Goal: Task Accomplishment & Management: Use online tool/utility

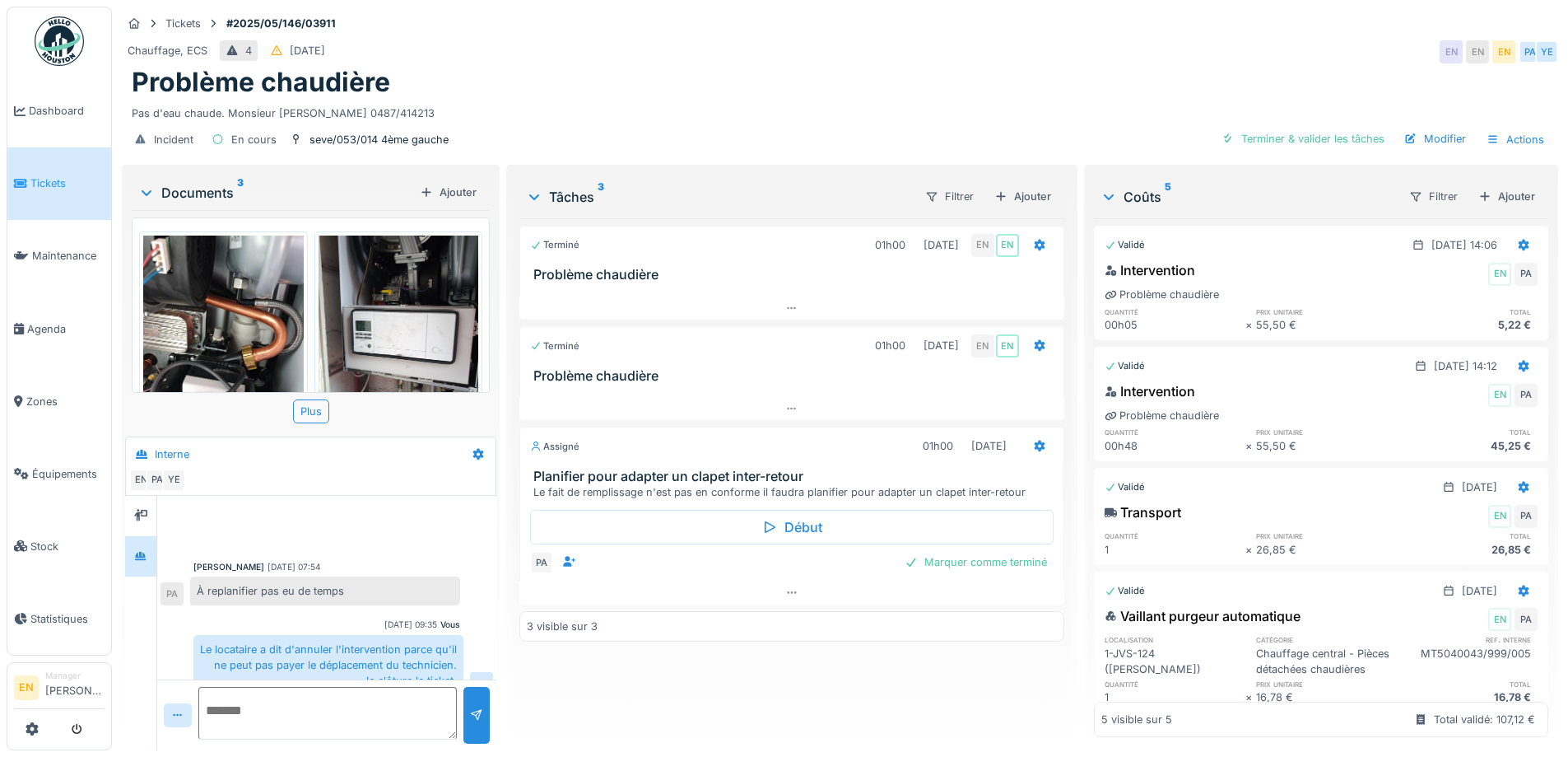
scroll to position [235, 0]
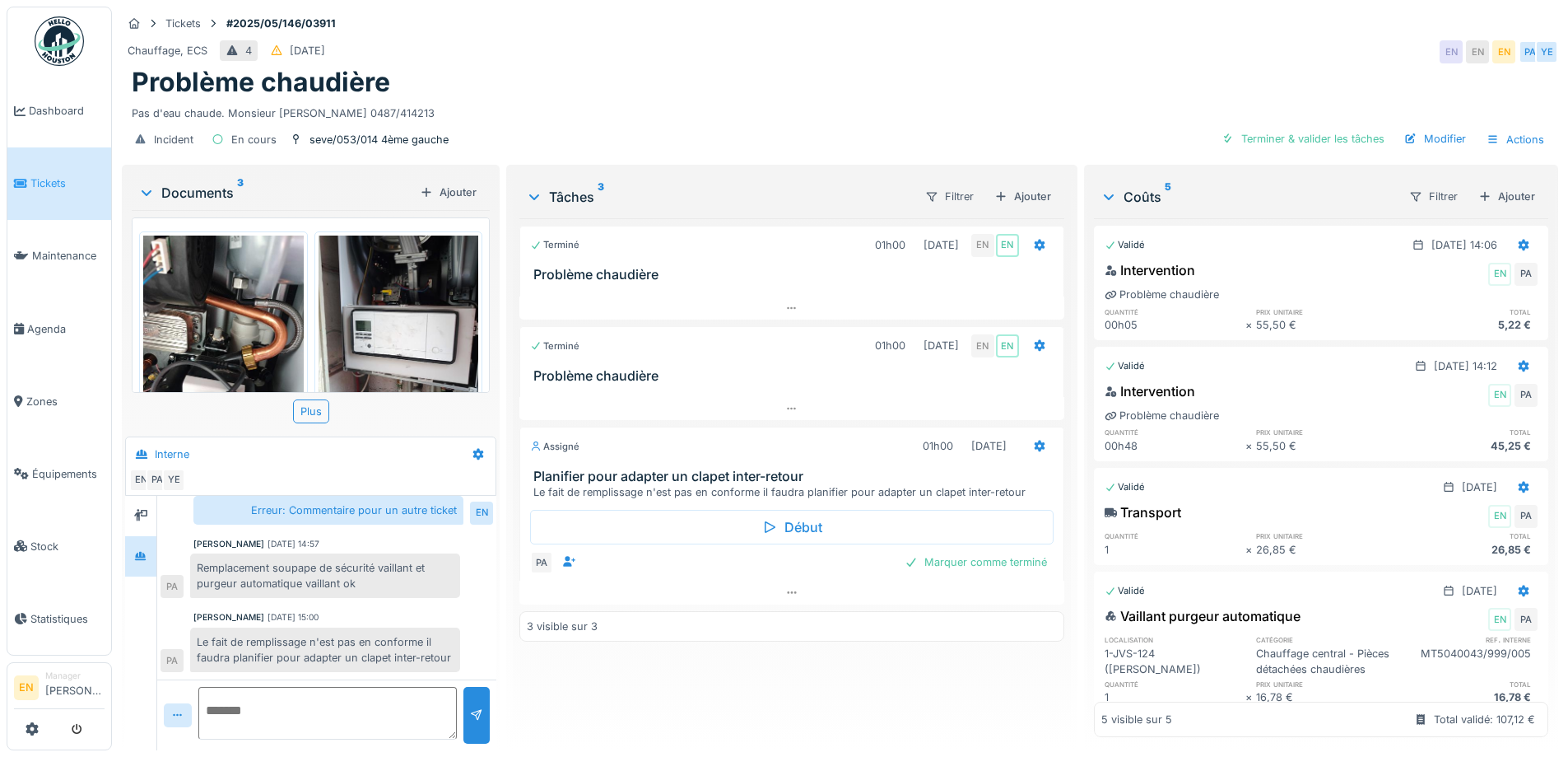
click at [501, 89] on div "Problème chaudière" at bounding box center [840, 82] width 1417 height 31
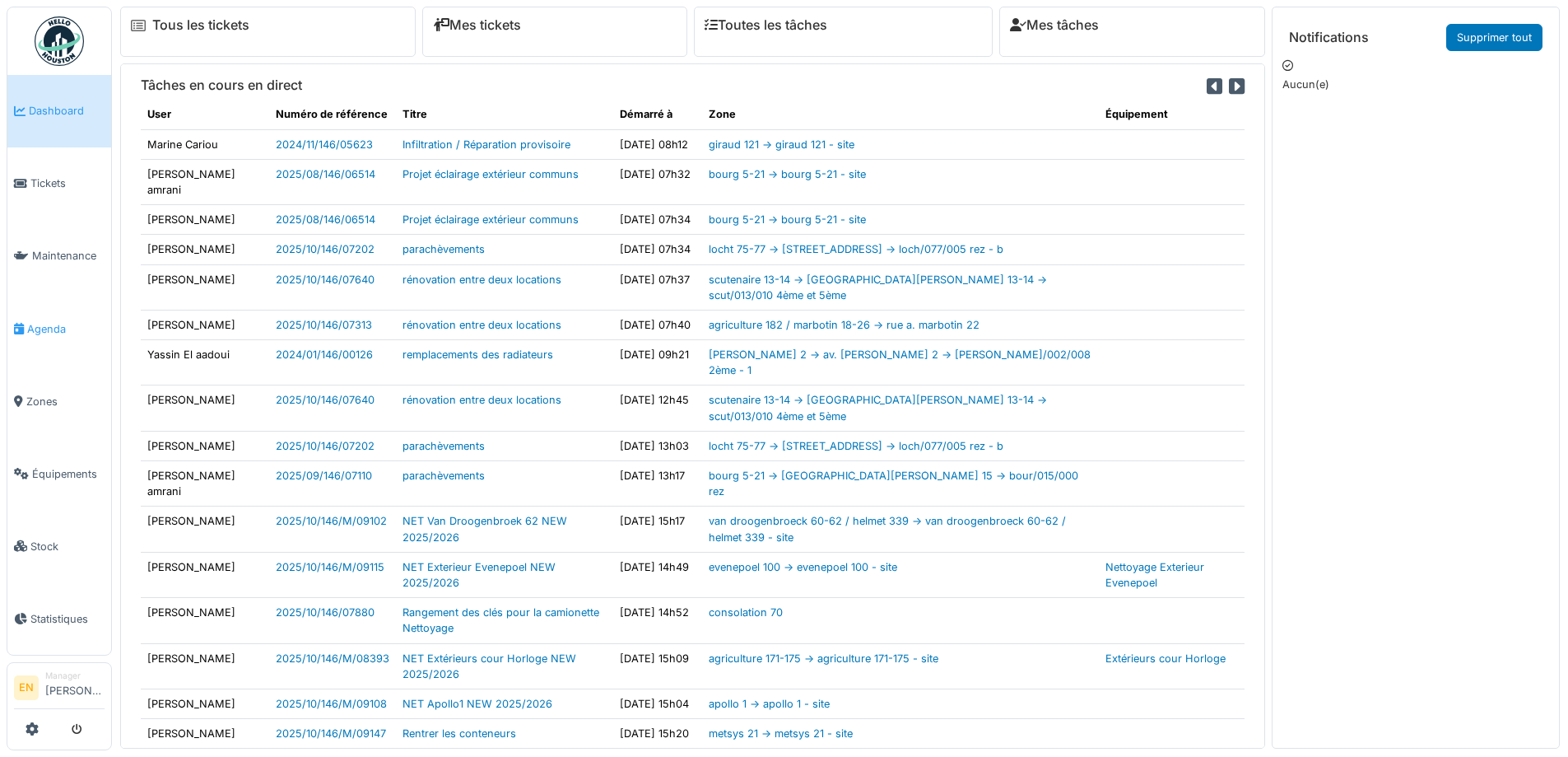
click at [56, 326] on span "Agenda" at bounding box center [65, 329] width 77 height 16
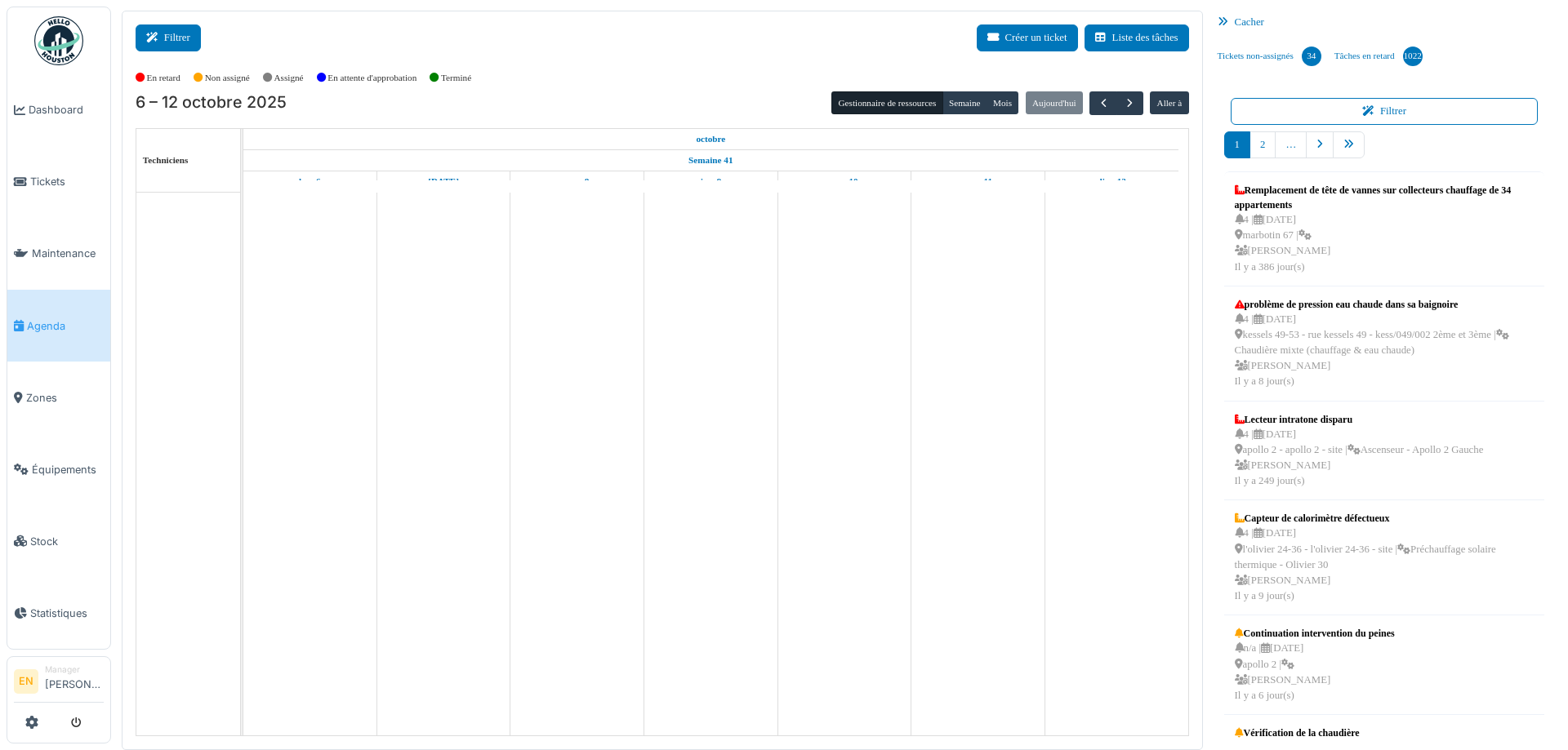
click at [177, 31] on button "Filtrer" at bounding box center [168, 37] width 65 height 27
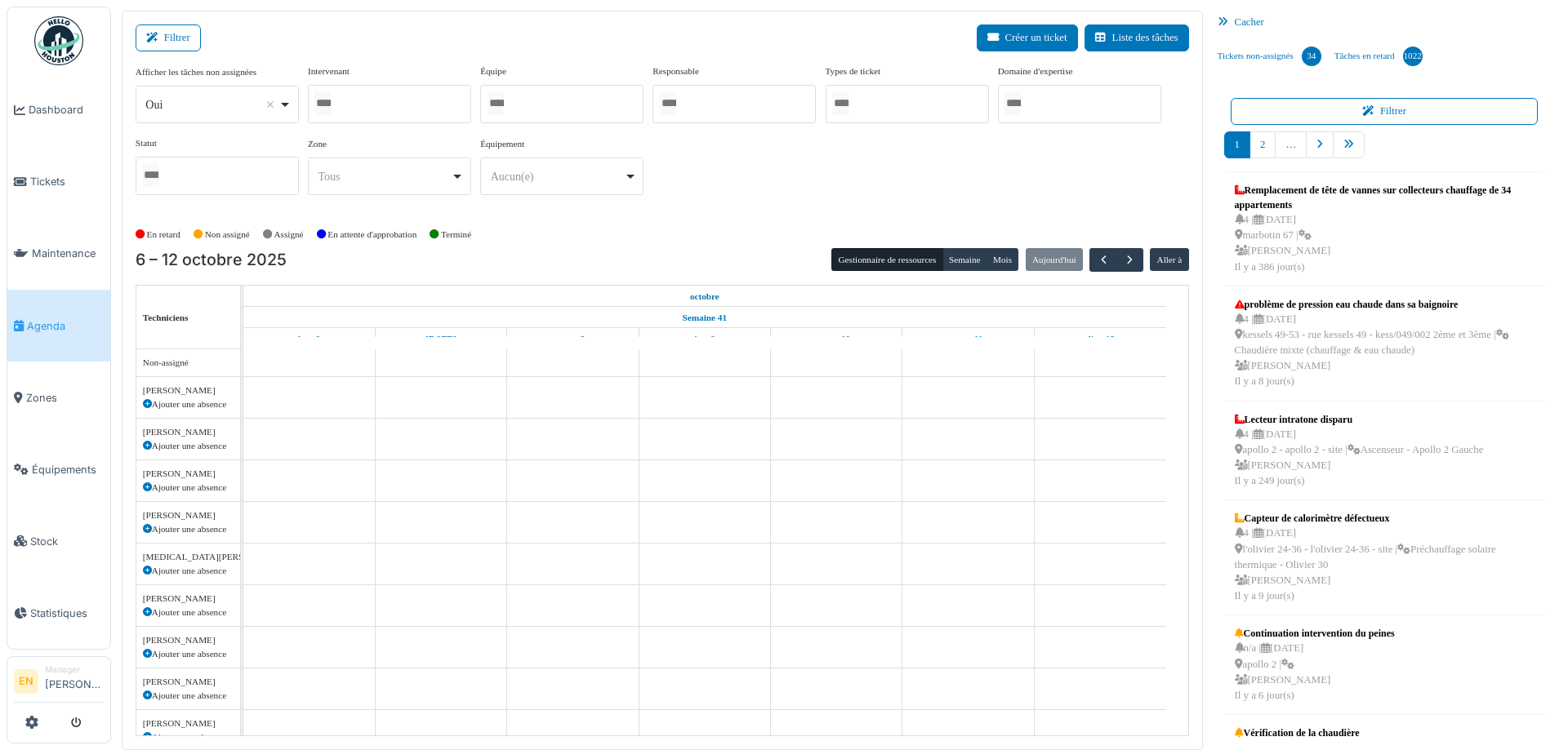
click at [287, 112] on div "Oui Remove item" at bounding box center [217, 105] width 150 height 24
select select "**"
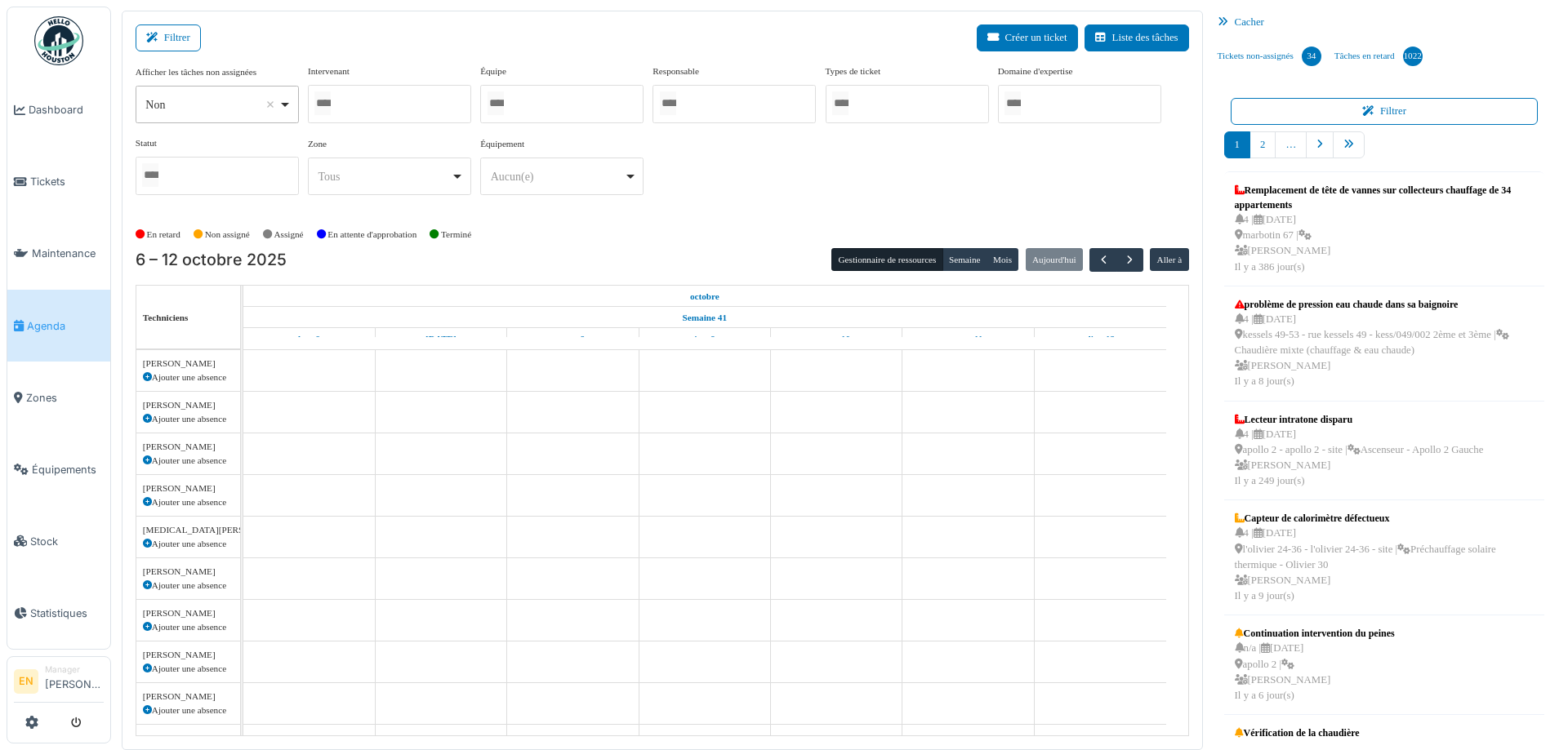
click at [393, 95] on div at bounding box center [390, 104] width 164 height 39
type input "******"
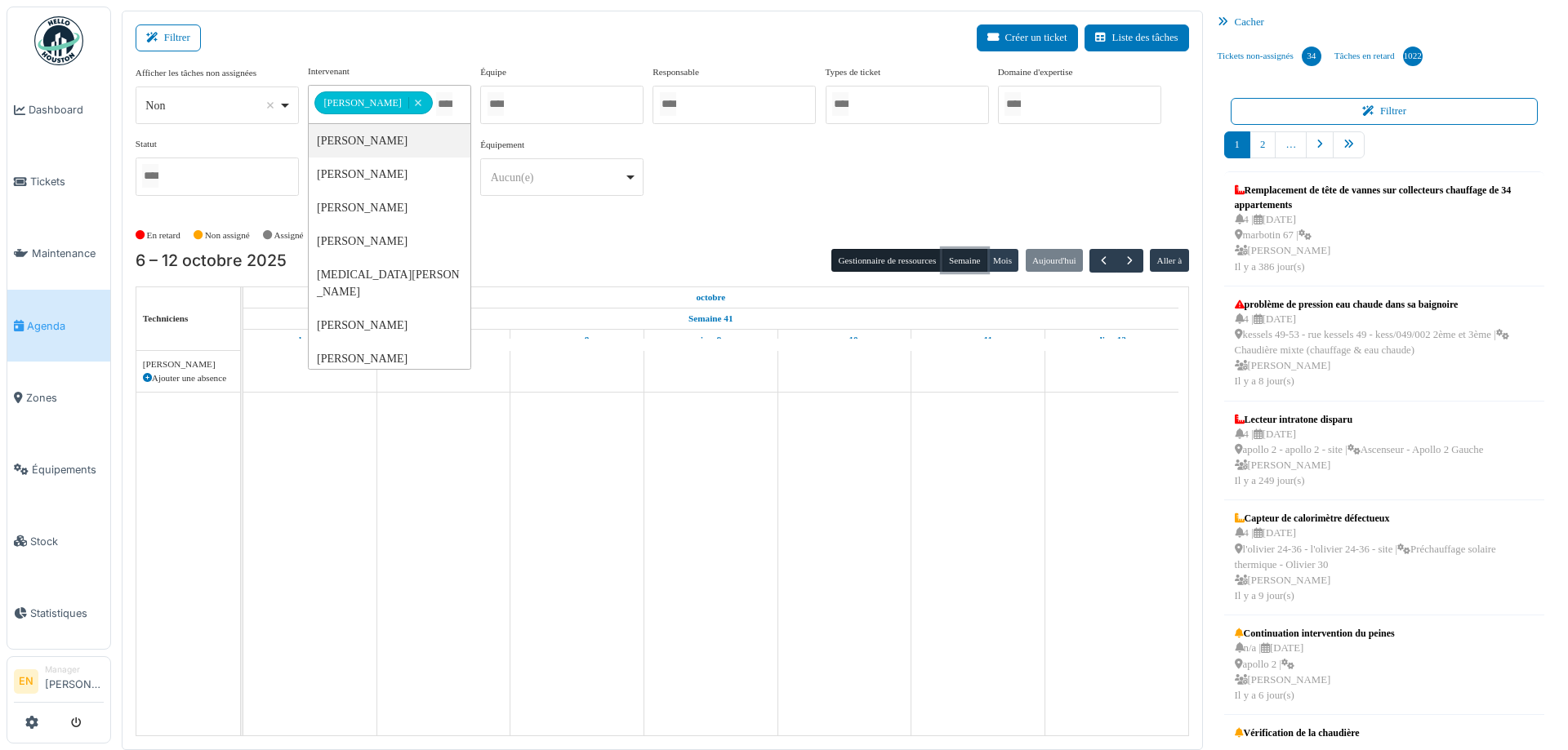
click at [964, 260] on button "Semaine" at bounding box center [965, 260] width 45 height 23
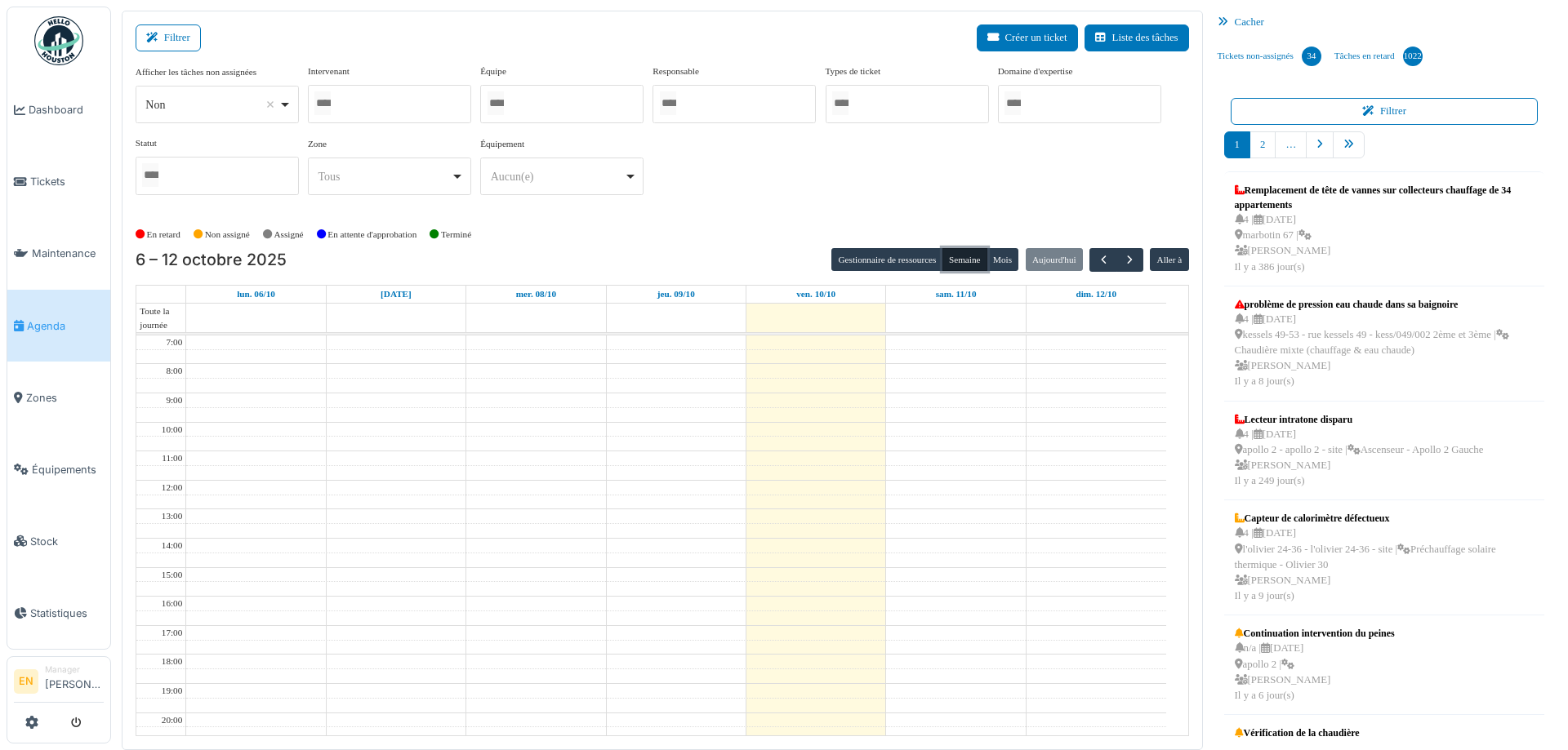
click at [385, 103] on div at bounding box center [390, 104] width 164 height 39
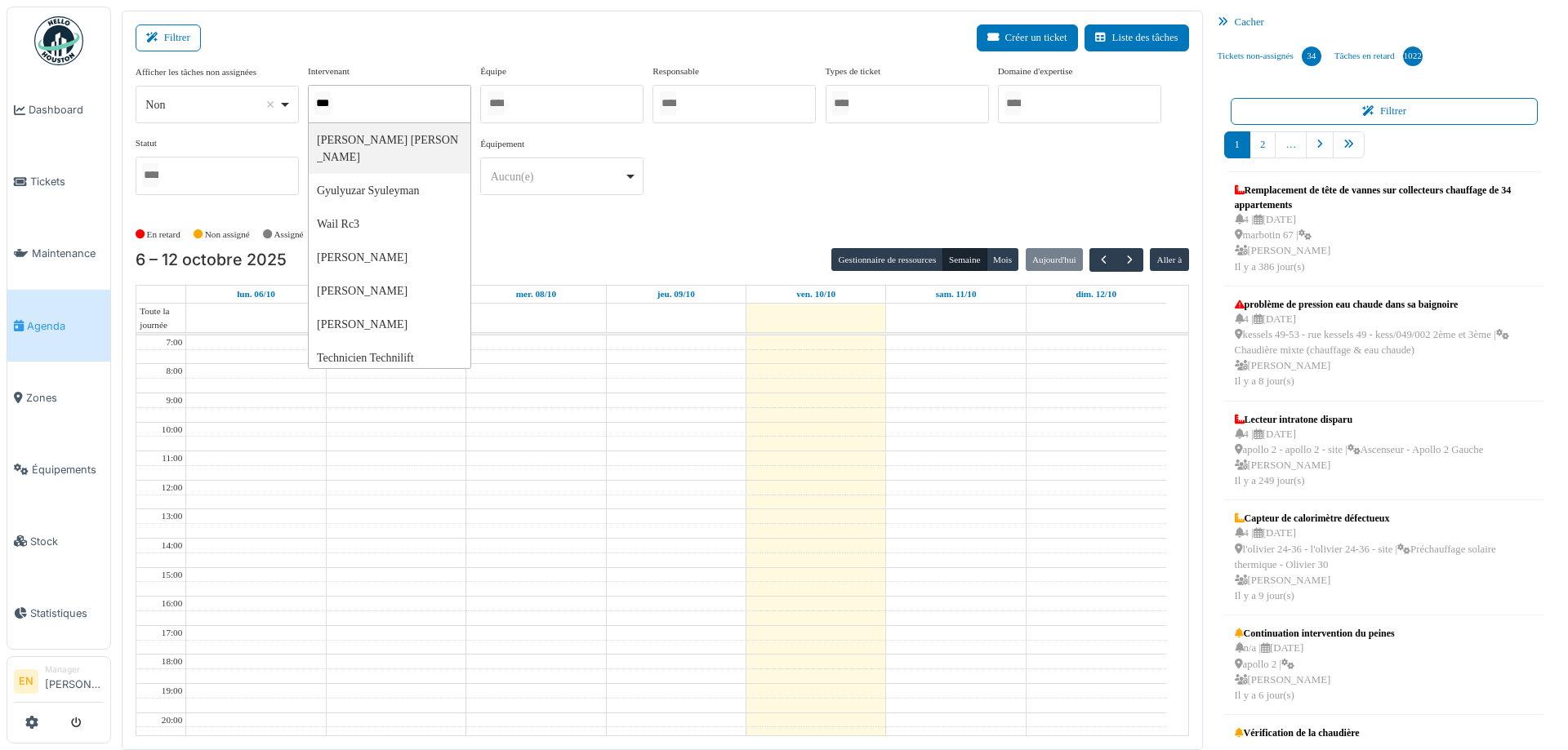
type input "****"
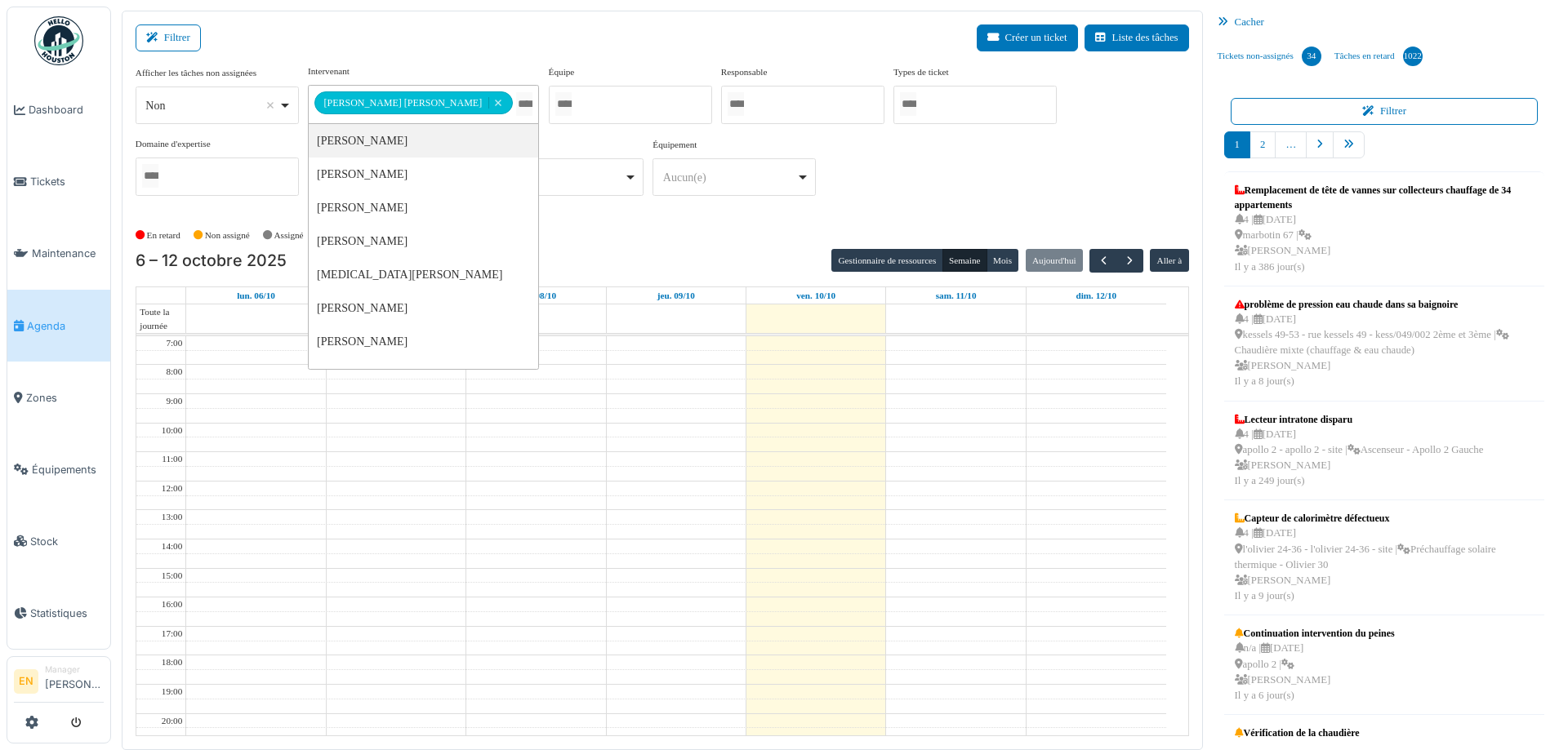
drag, startPoint x: 377, startPoint y: 138, endPoint x: 479, endPoint y: 181, distance: 110.7
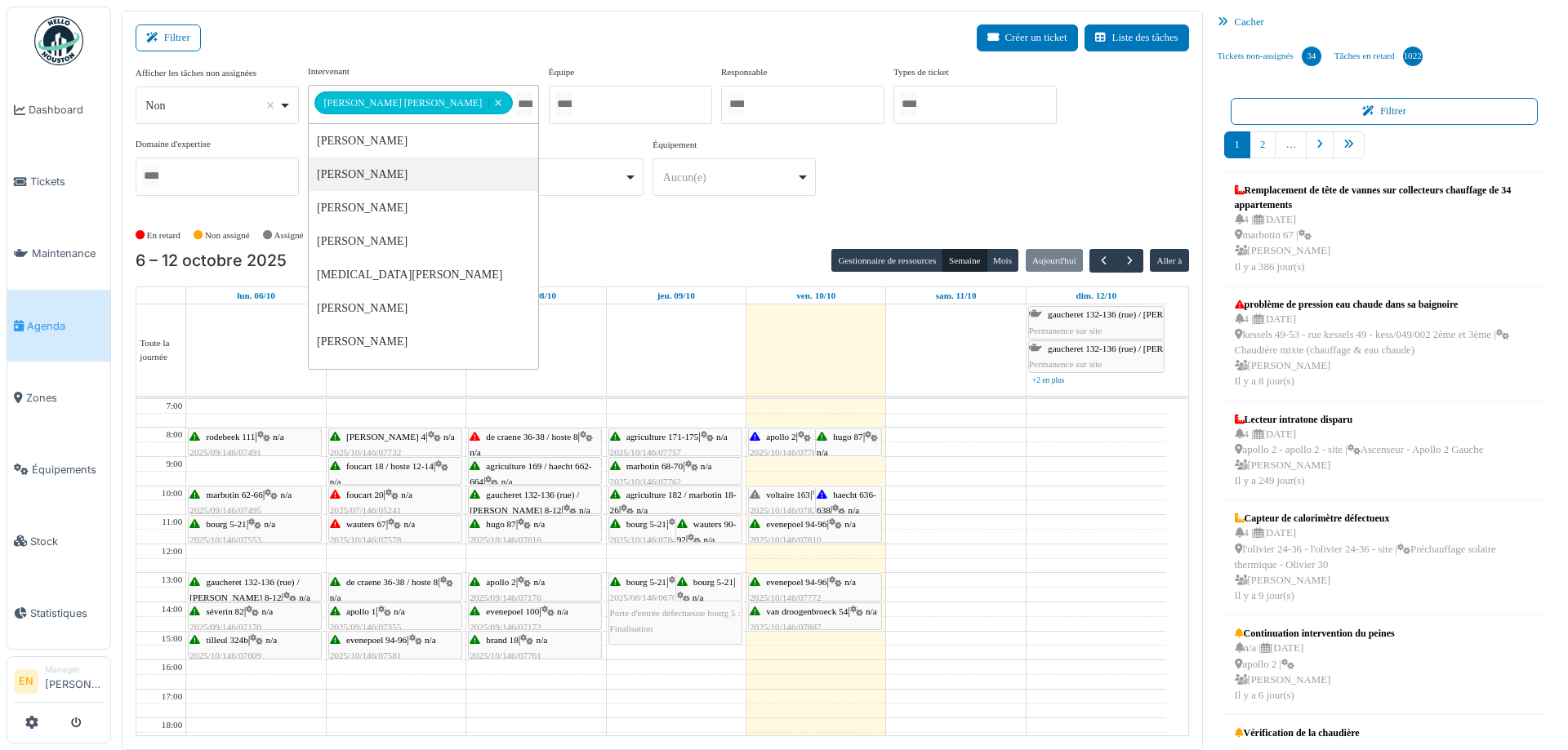
click at [781, 494] on span "voltaire 163" at bounding box center [787, 494] width 44 height 9
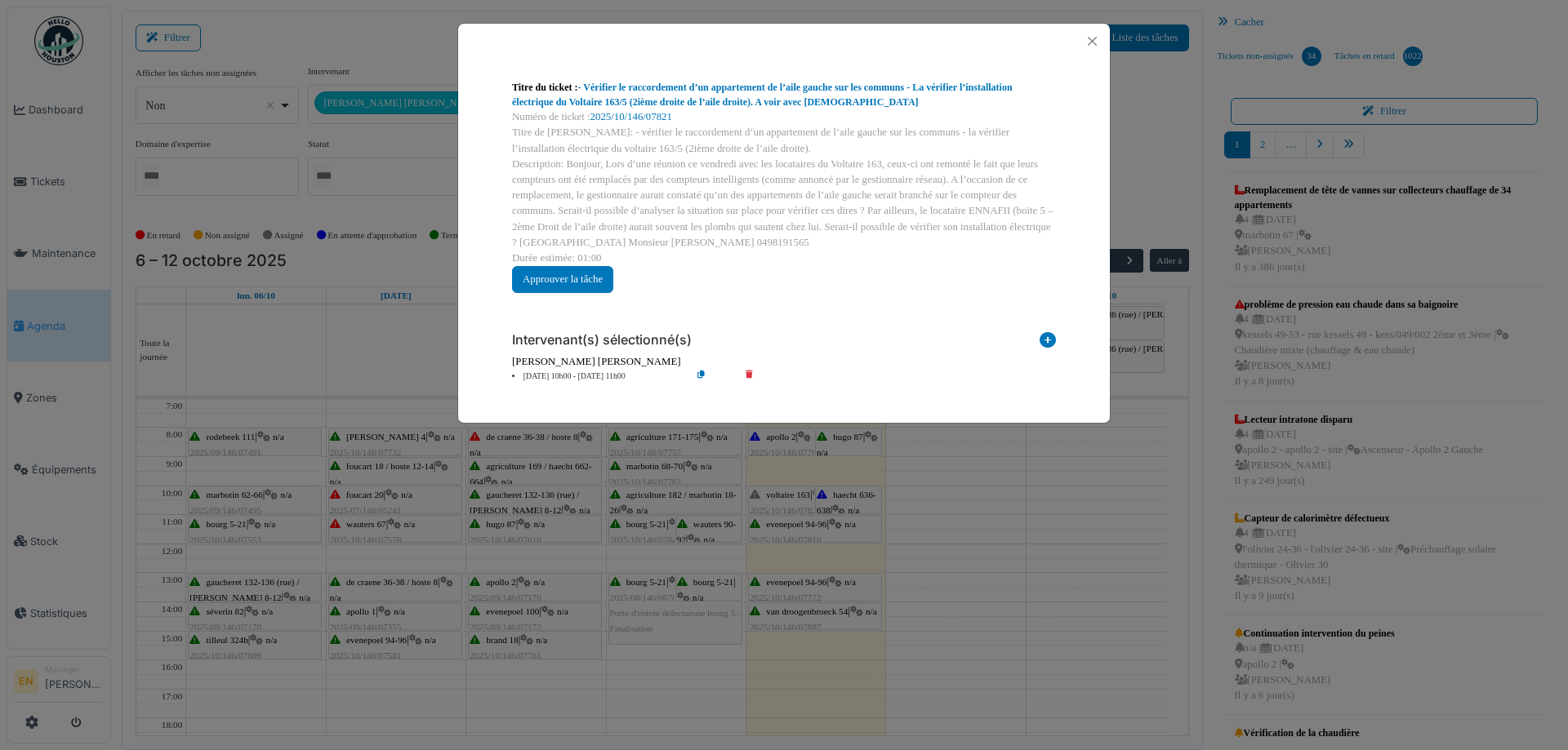
click at [753, 94] on div "Titre du ticket : - Vérifier le raccordement d’un appartement de l’aile gauche …" at bounding box center [784, 95] width 544 height 29
click at [765, 89] on link "- Vérifier le raccordement d’un appartement de l’aile gauche sur les communs - …" at bounding box center [762, 95] width 501 height 26
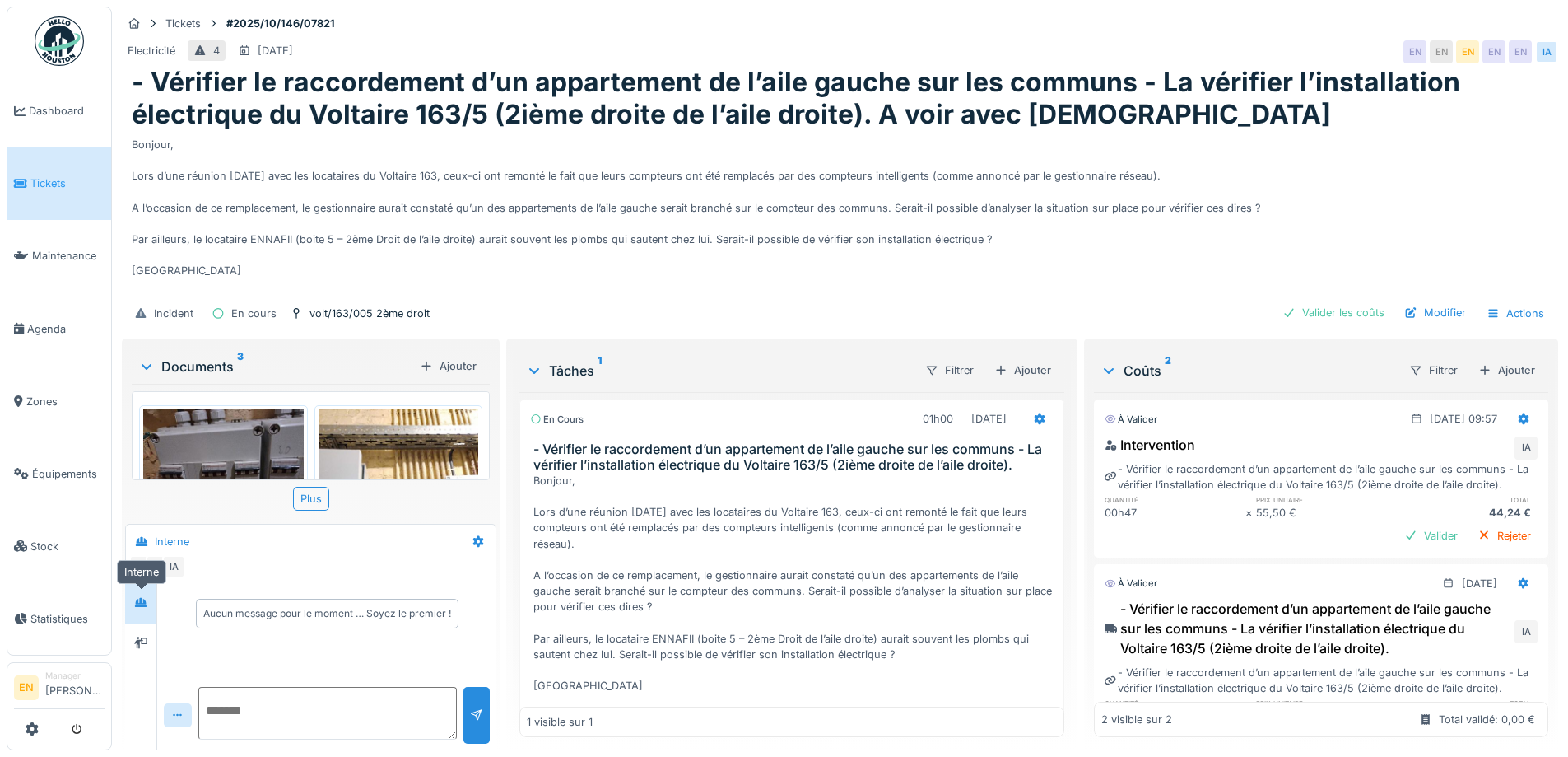
click at [139, 597] on icon at bounding box center [141, 602] width 13 height 10
click at [1060, 275] on div "Bonjour, Lors d’une réunion [DATE] avec les locataires du Voltaire 163, ceux-ci…" at bounding box center [840, 213] width 1417 height 165
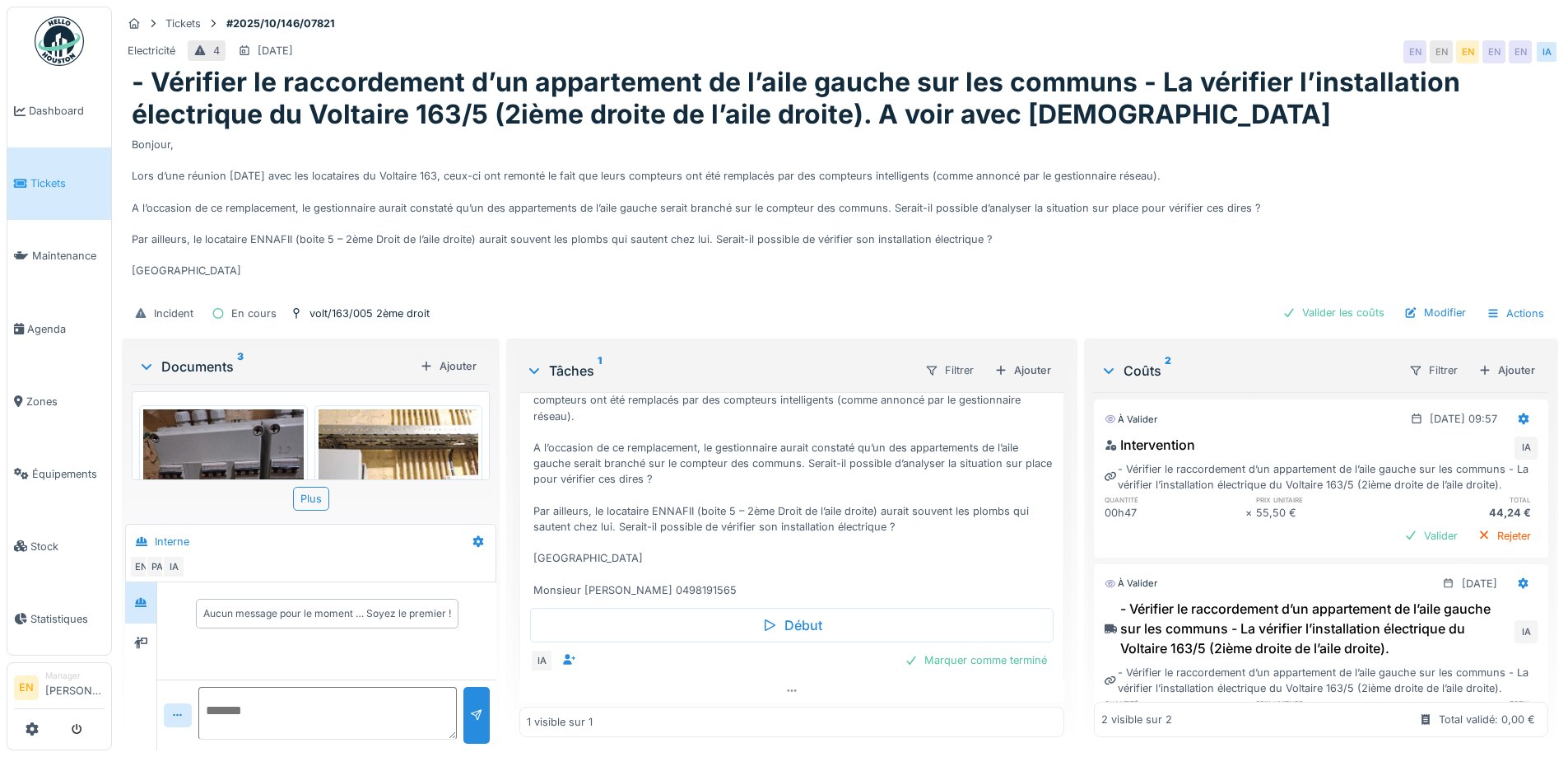
scroll to position [131, 0]
